Goal: Check status: Check status

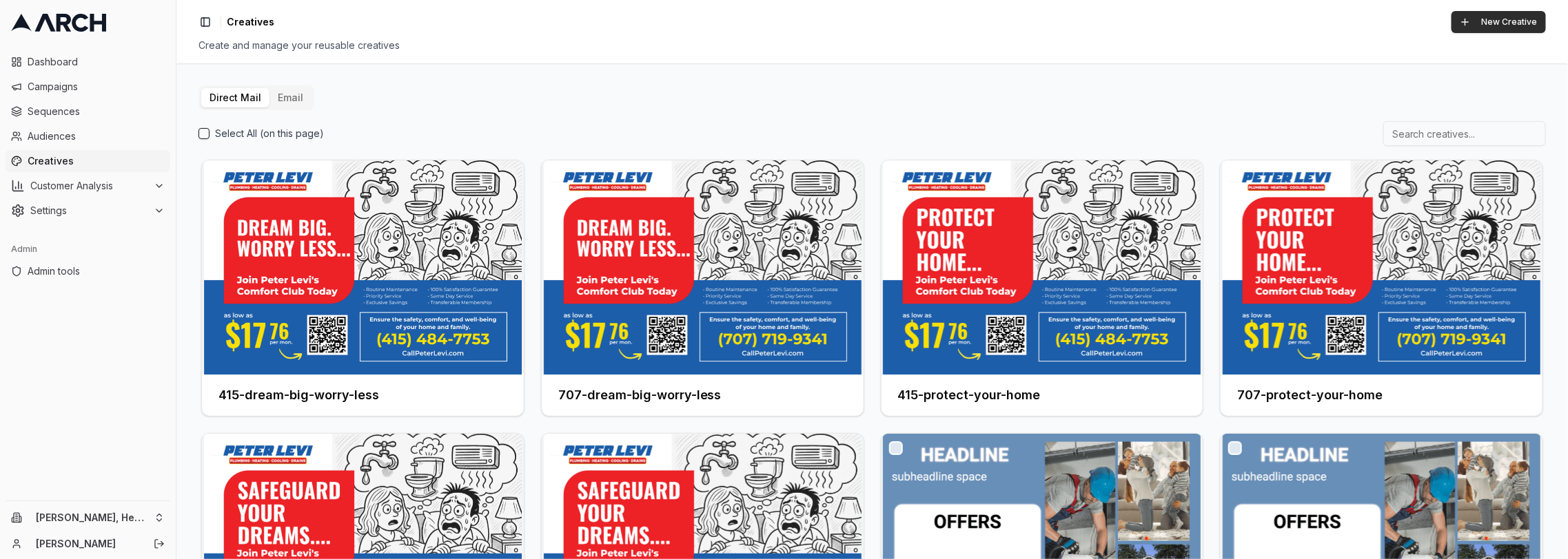
click at [1496, 27] on button "New Creative" at bounding box center [1498, 22] width 94 height 22
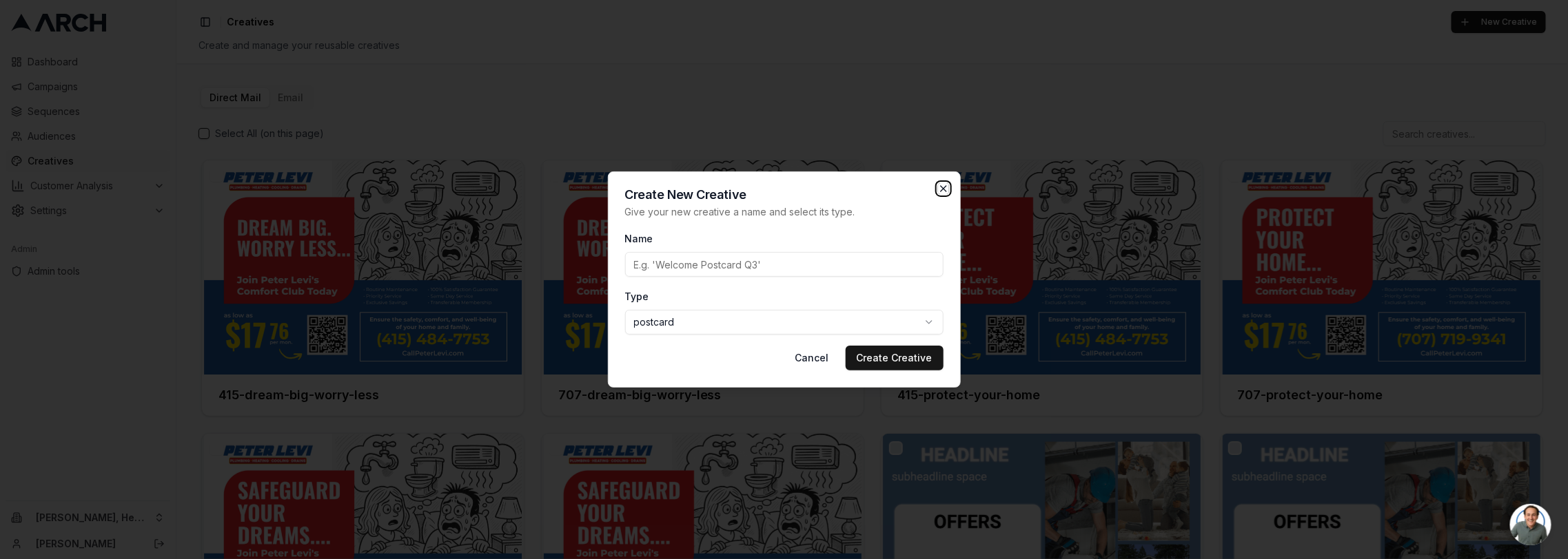
click at [944, 190] on icon "button" at bounding box center [943, 188] width 5 height 5
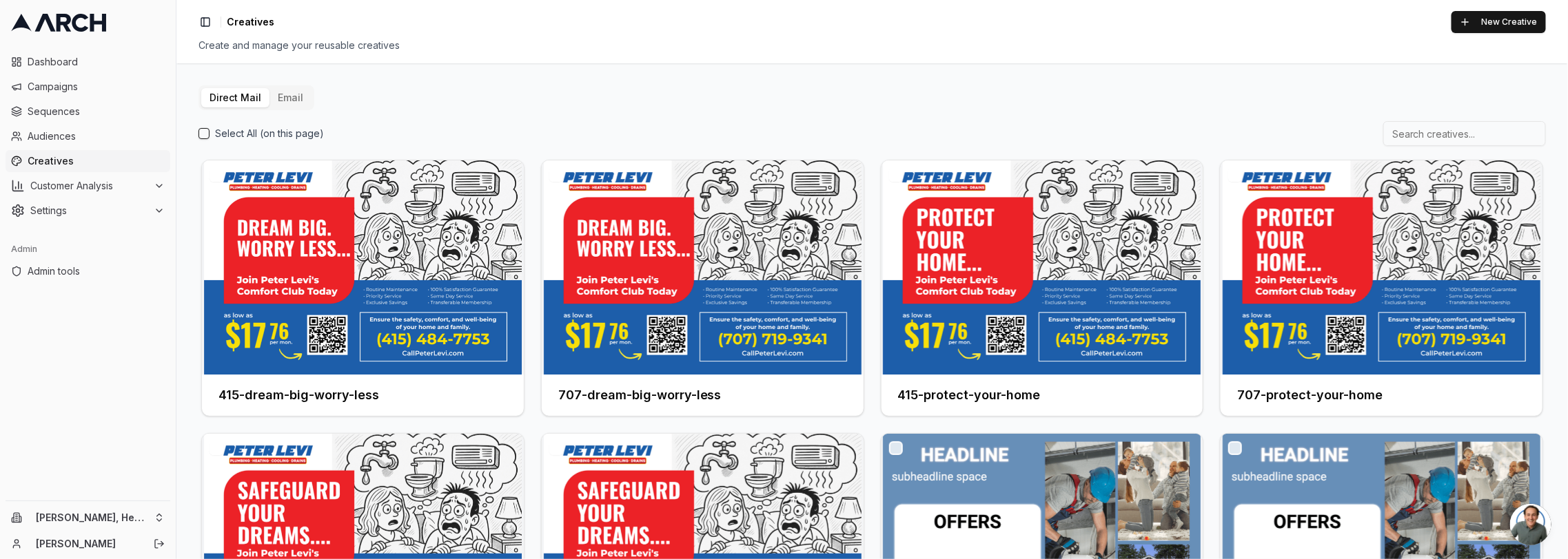
click at [296, 97] on button "Email" at bounding box center [290, 97] width 42 height 19
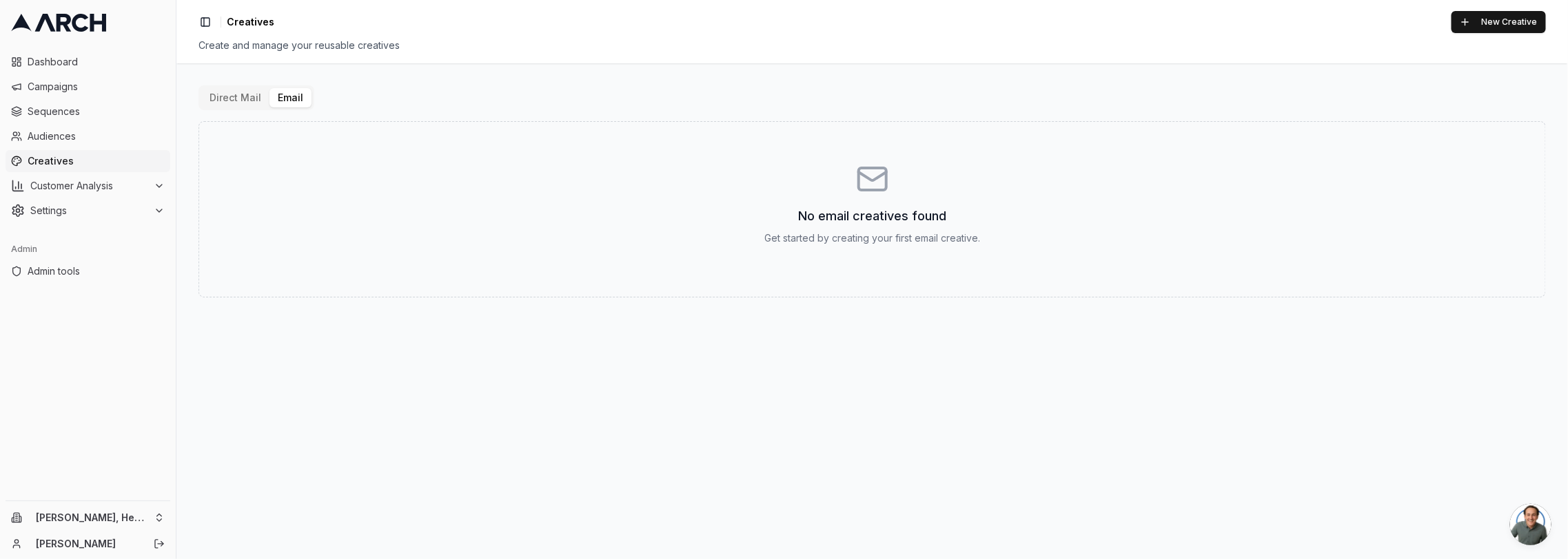
click at [244, 98] on button "Direct Mail" at bounding box center [236, 97] width 68 height 19
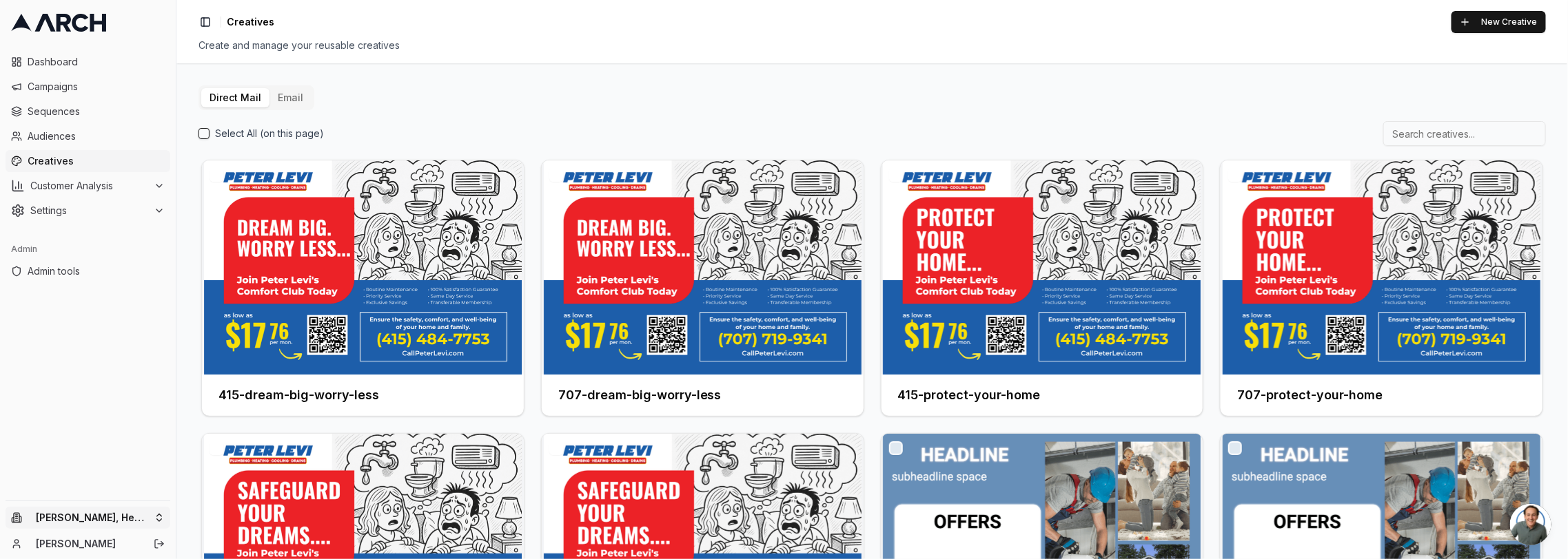
click at [117, 510] on html "Dashboard Campaigns Sequences Audiences Creatives Customer Analysis Settings Ad…" at bounding box center [784, 279] width 1568 height 559
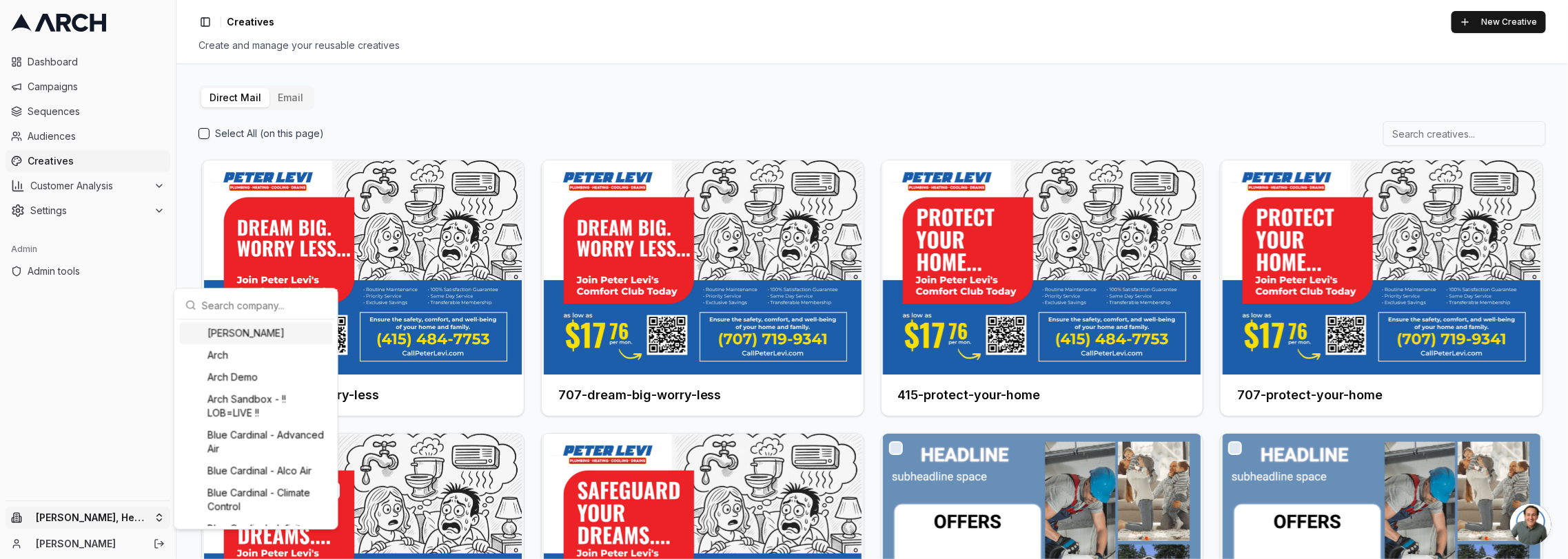
click at [233, 306] on input "text" at bounding box center [264, 305] width 125 height 27
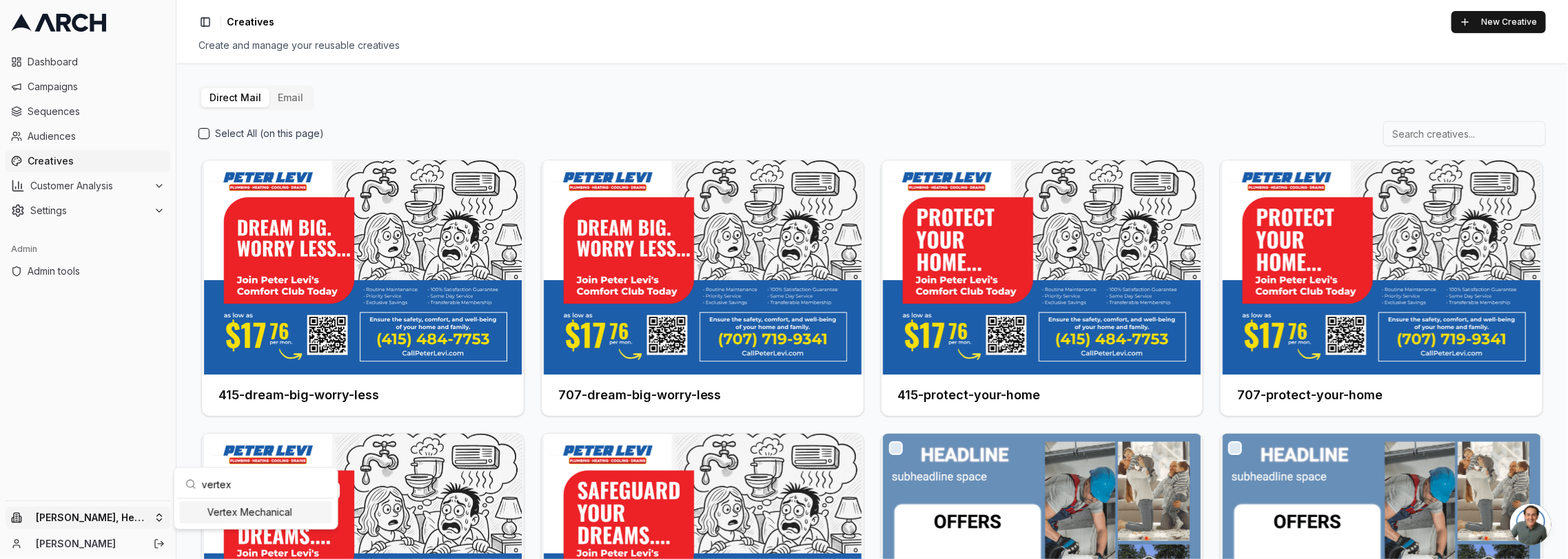
type input "vertex"
click at [237, 508] on div "Vertex Mechanical" at bounding box center [256, 512] width 153 height 22
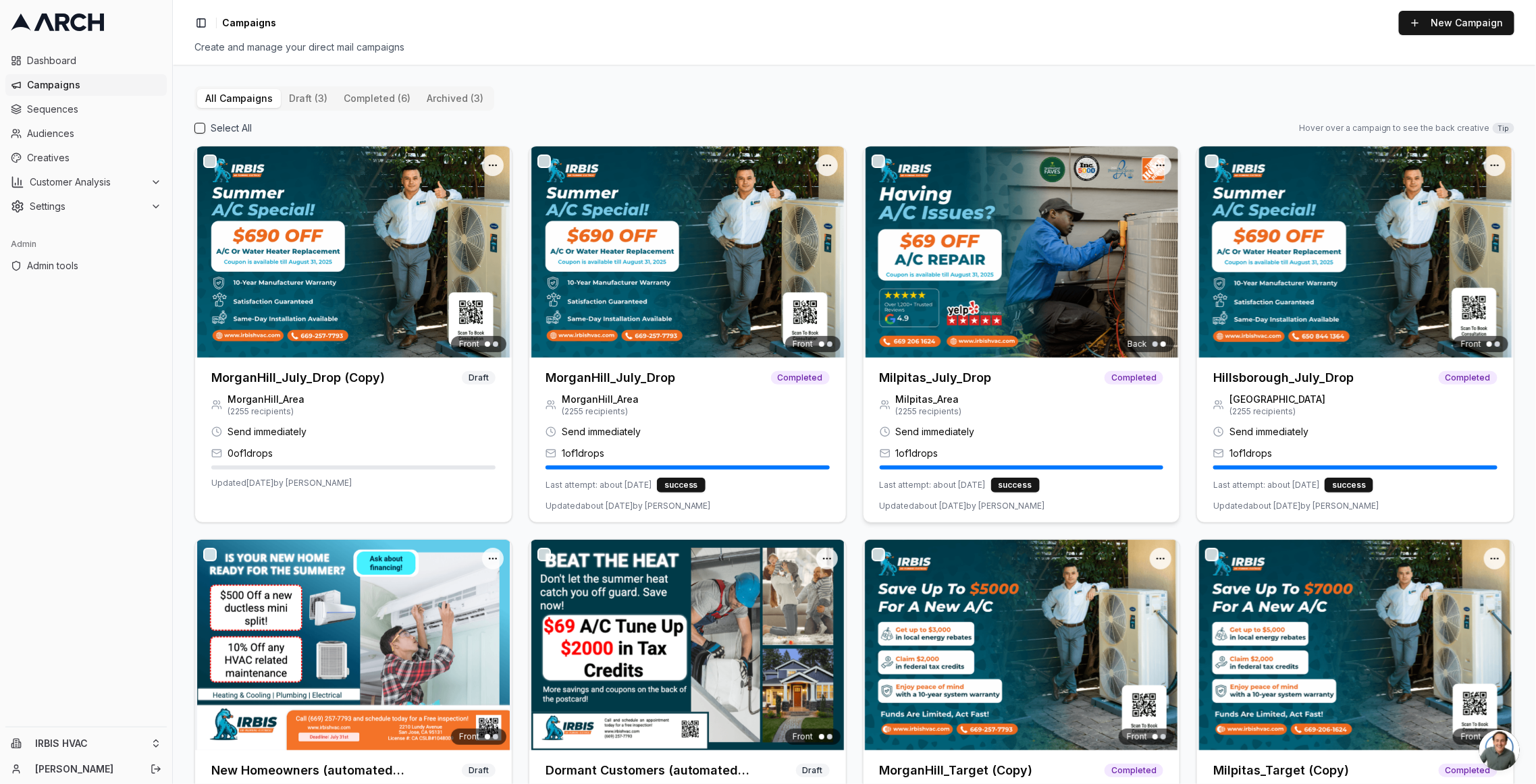
click at [912, 379] on h3 "Milpitas_July_Drop" at bounding box center [935, 378] width 112 height 19
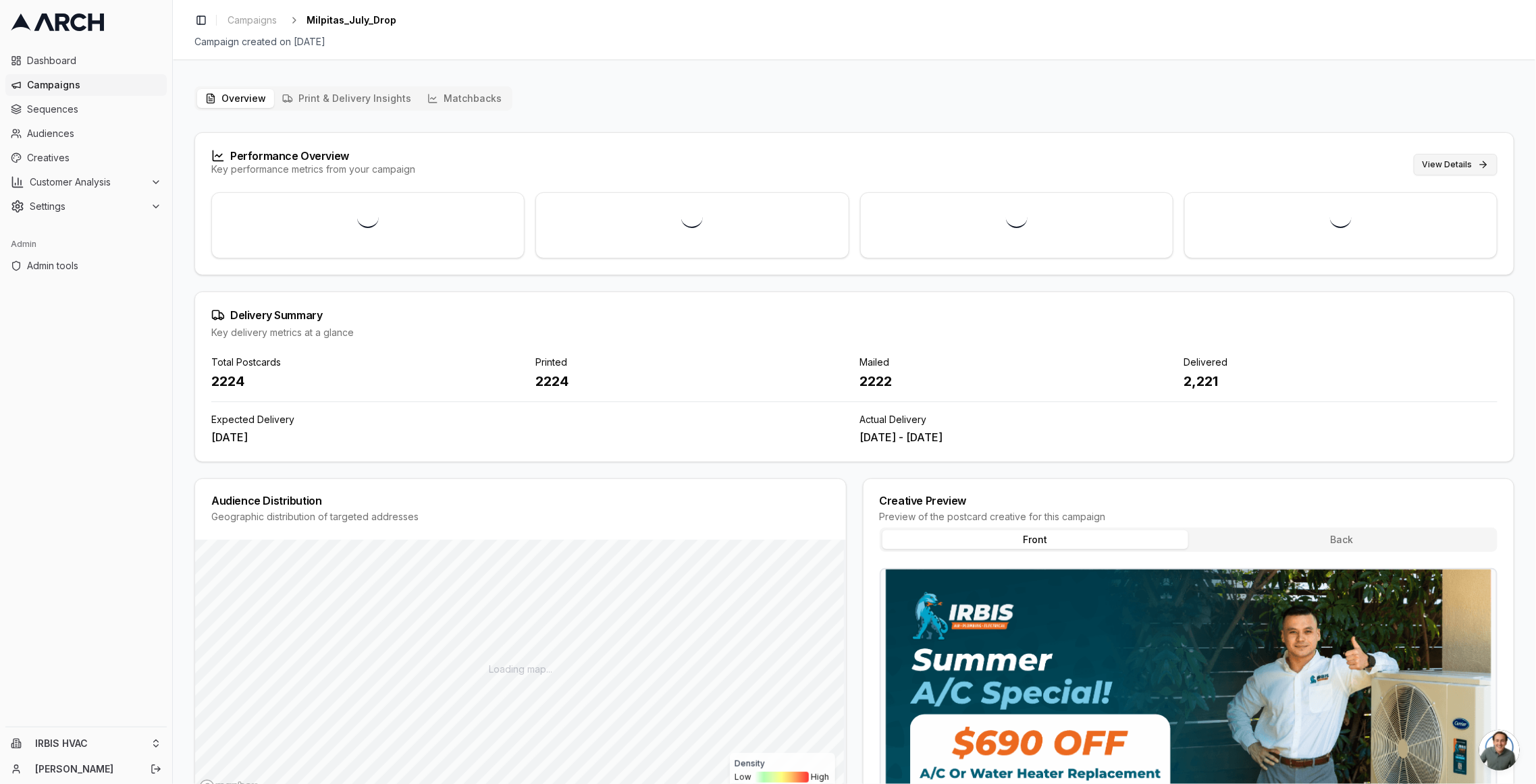
click at [1446, 166] on button "View Details" at bounding box center [1455, 165] width 84 height 21
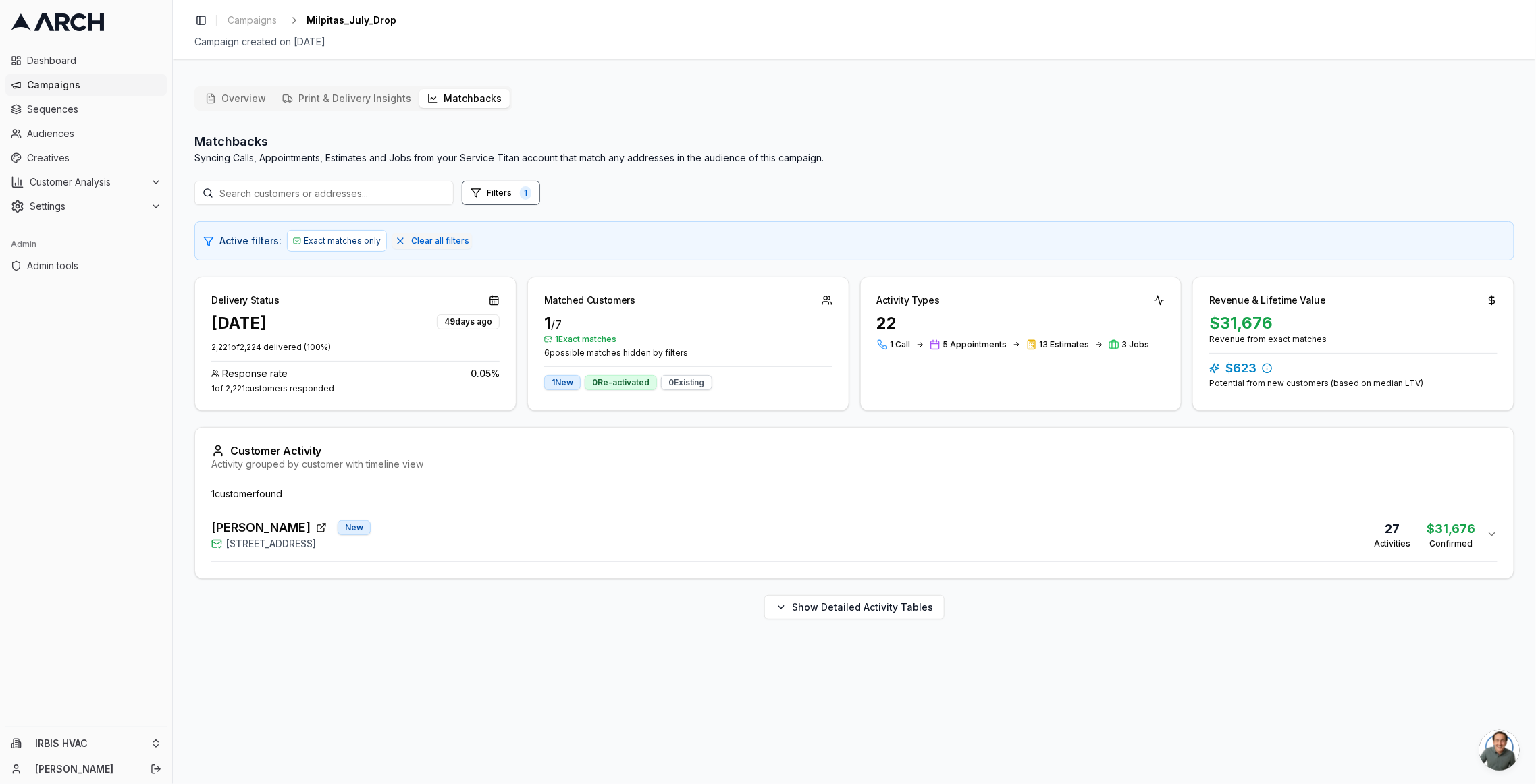
click at [1473, 472] on div "Customer Activity Activity grouped by customer with timeline view" at bounding box center [855, 457] width 1319 height 59
click at [1425, 533] on div "27 Activities $31,676 Confirmed" at bounding box center [1425, 534] width 102 height 30
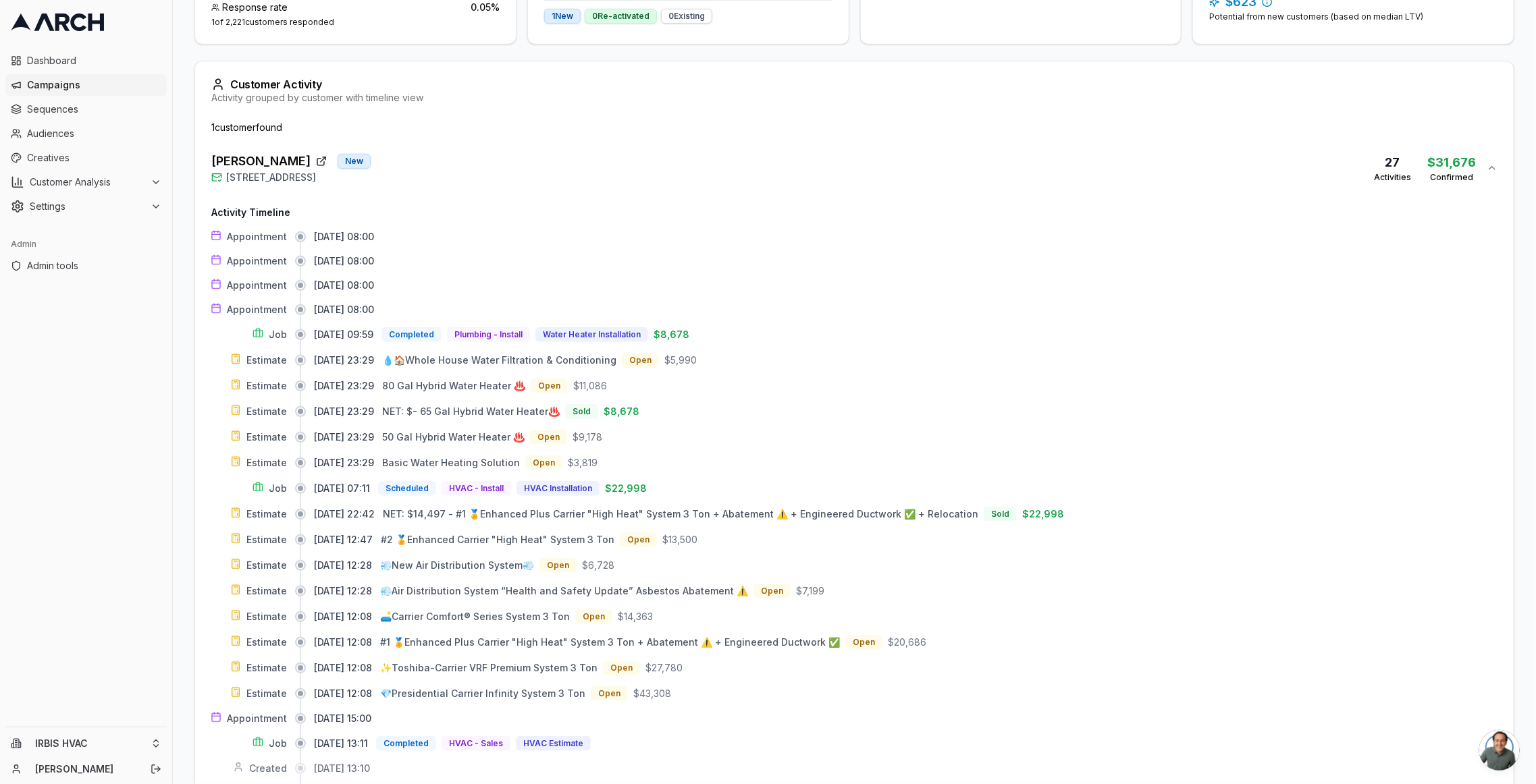
scroll to position [487, 0]
